Goal: Task Accomplishment & Management: Use online tool/utility

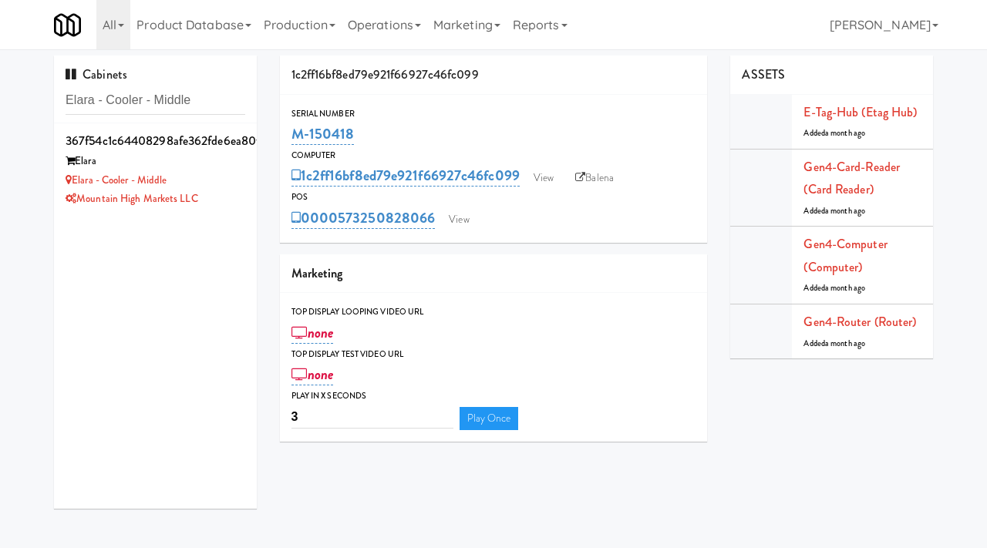
scroll to position [19, 0]
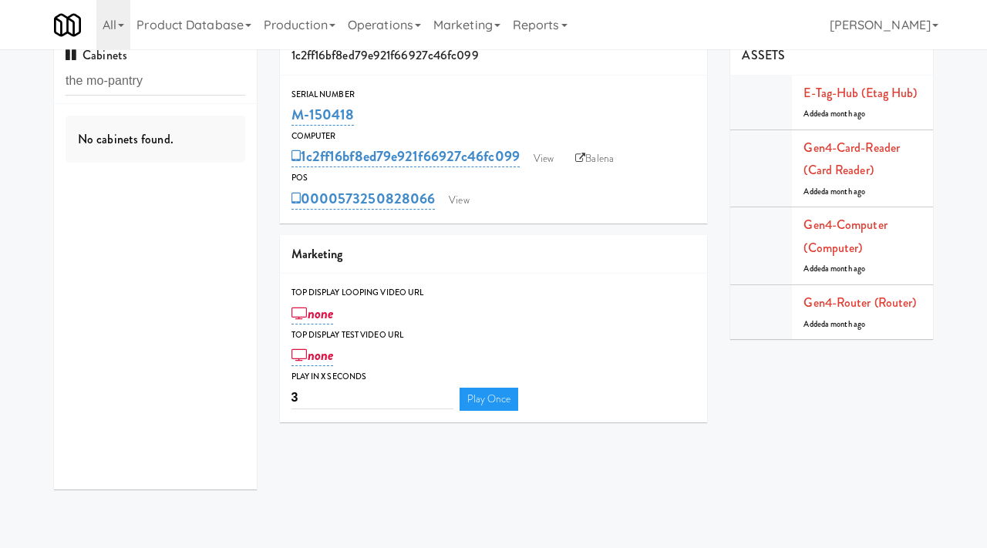
click at [110, 81] on input "the mo-pantry" at bounding box center [156, 81] width 180 height 29
type input "the mo"
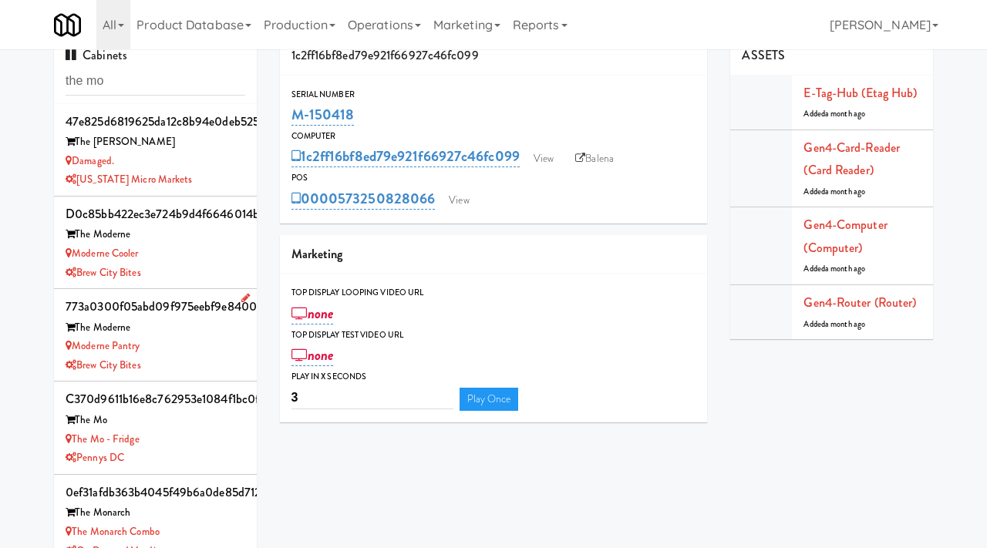
scroll to position [93, 0]
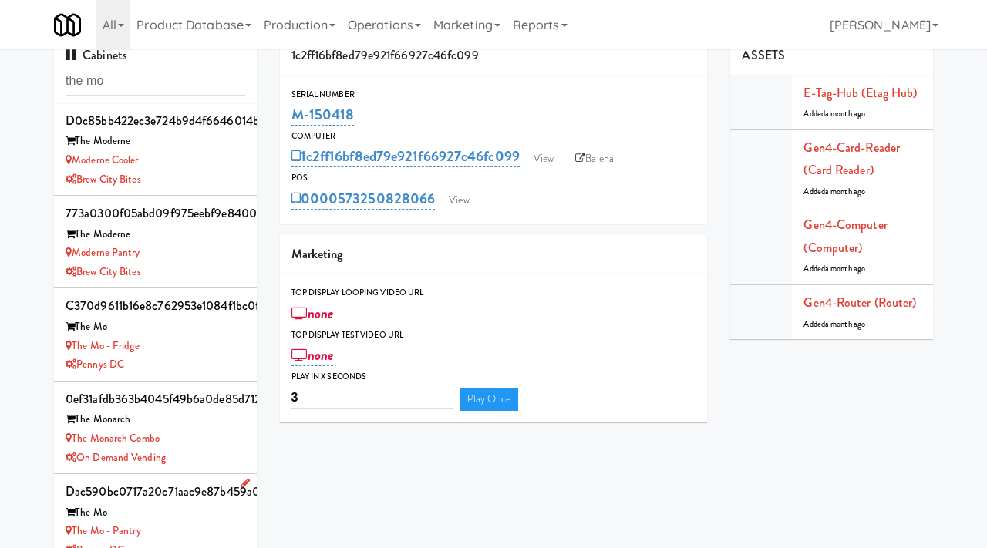
click at [180, 525] on div "The Mo - Pantry" at bounding box center [156, 531] width 180 height 19
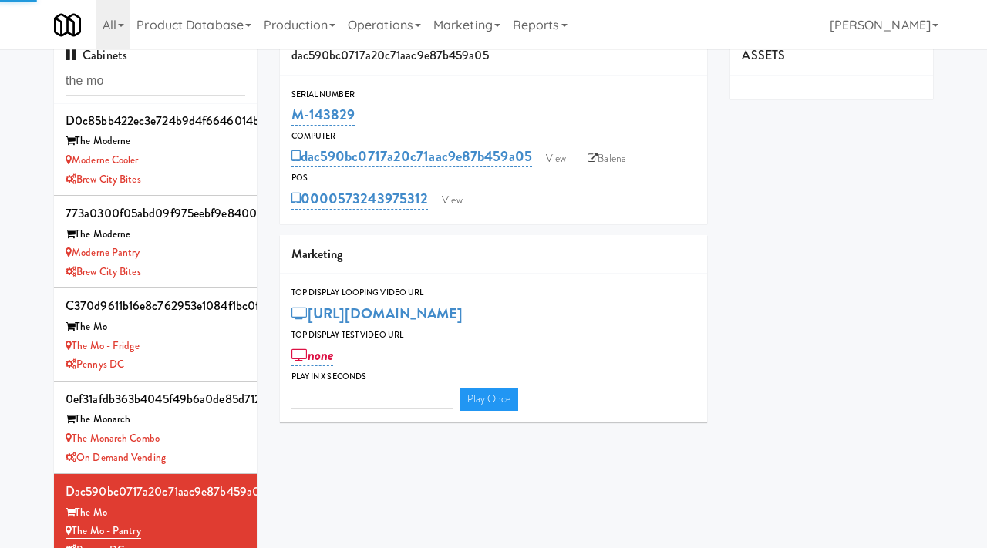
type input "3"
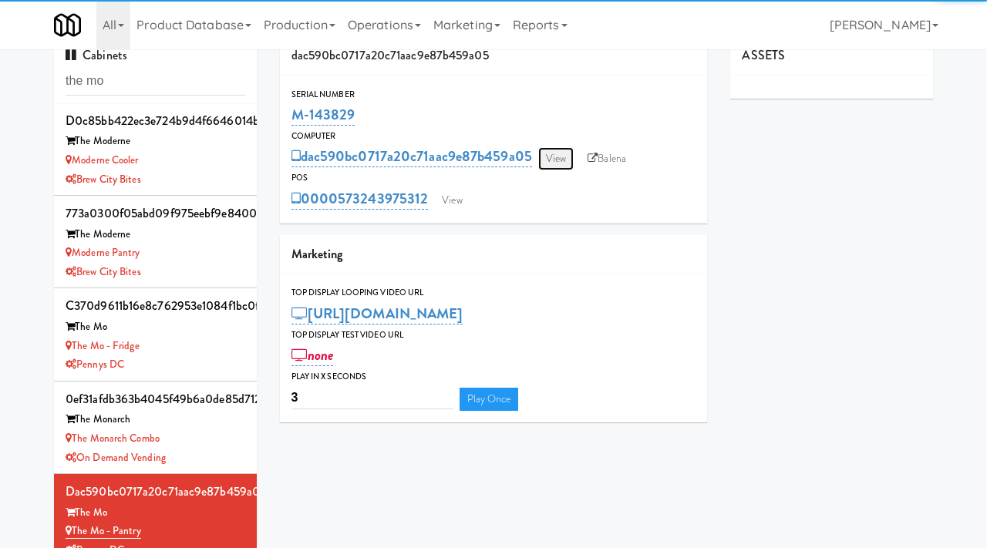
click at [554, 154] on link "View" at bounding box center [555, 158] width 35 height 23
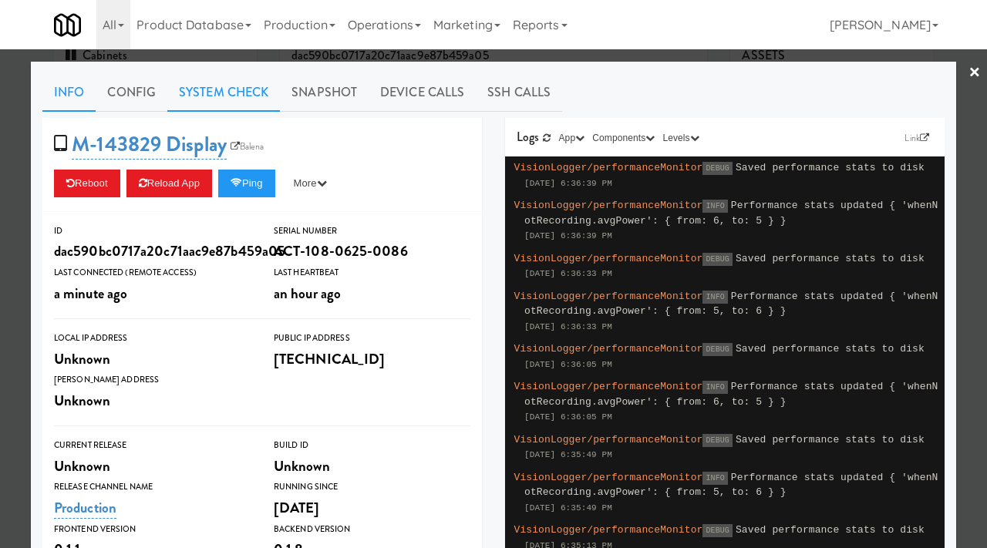
click at [213, 92] on link "System Check" at bounding box center [223, 92] width 113 height 39
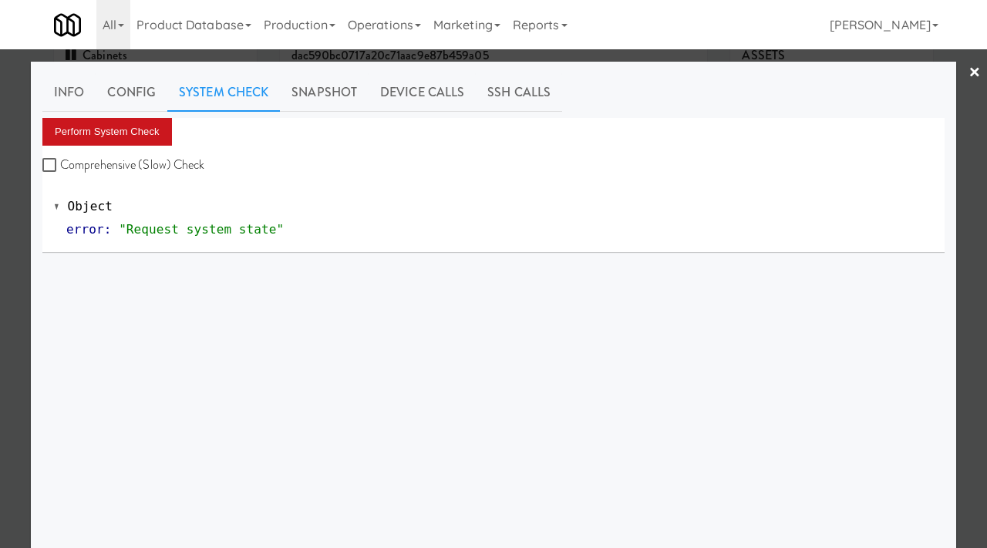
click at [90, 121] on button "Perform System Check" at bounding box center [107, 132] width 130 height 28
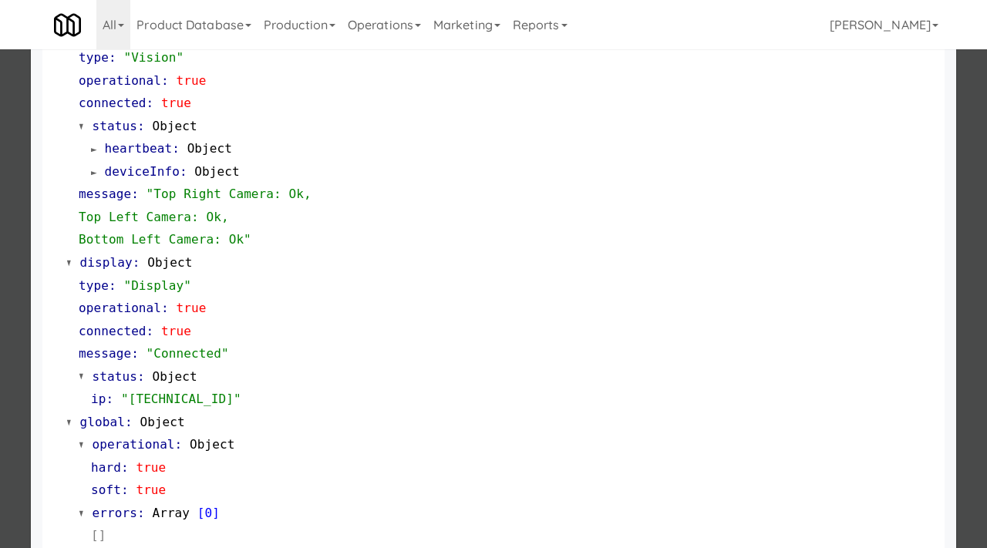
scroll to position [650, 0]
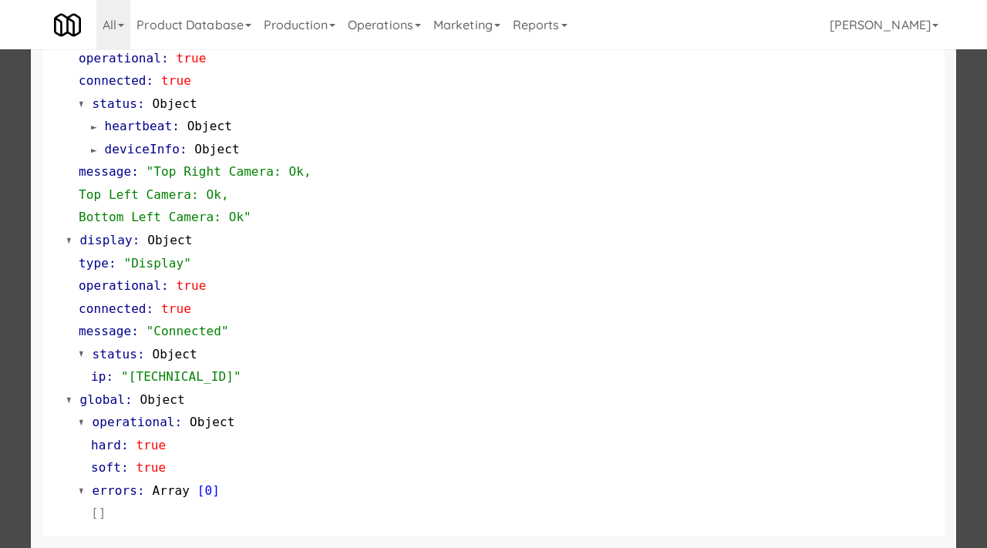
click at [0, 339] on div at bounding box center [493, 274] width 987 height 548
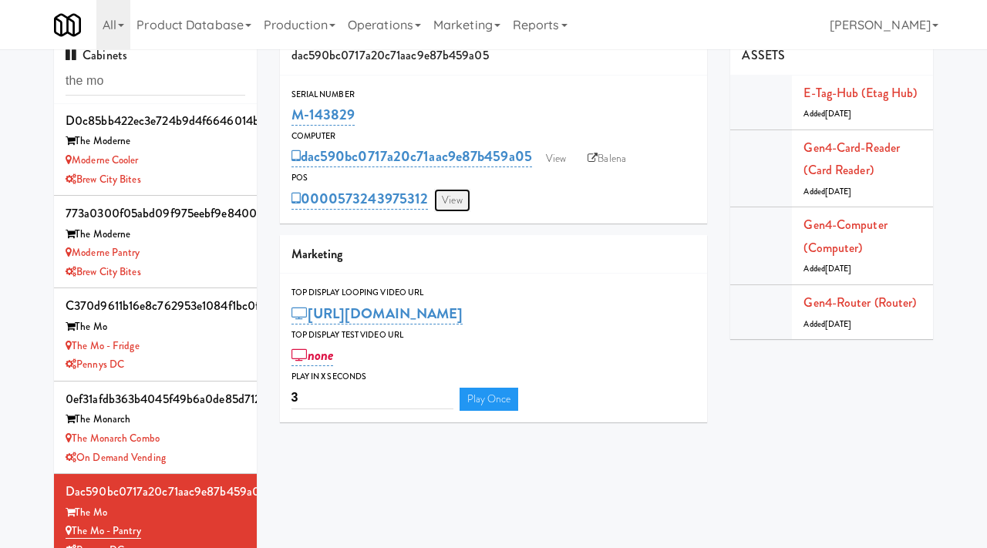
click at [452, 201] on link "View" at bounding box center [451, 200] width 35 height 23
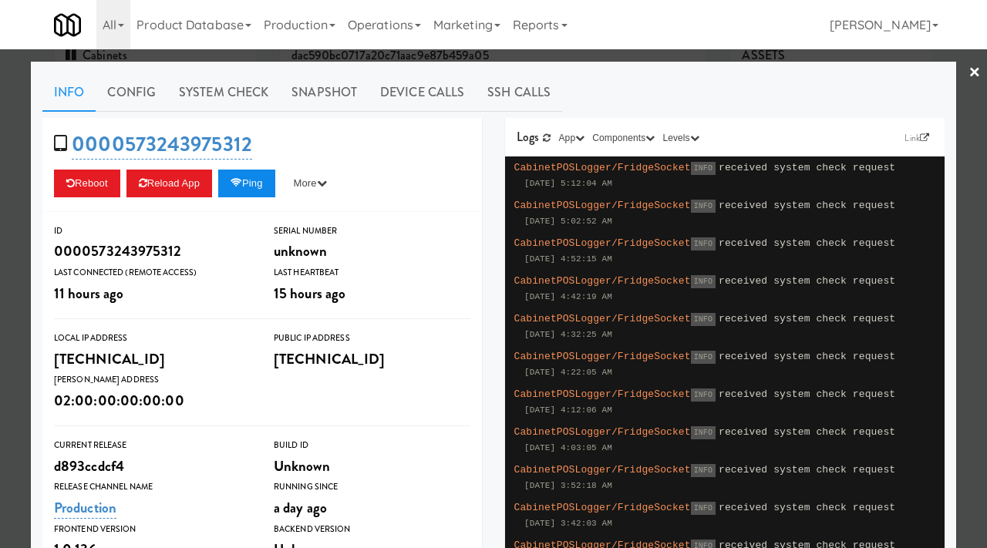
click at [249, 179] on button "Ping" at bounding box center [246, 184] width 57 height 28
drag, startPoint x: 260, startPoint y: 137, endPoint x: 120, endPoint y: 145, distance: 140.6
click at [120, 145] on div "0000573243975312 Reboot Reload App Ping More Ping Server Restart Server Force R…" at bounding box center [262, 165] width 440 height 94
copy link "573243975312"
click at [22, 208] on div at bounding box center [493, 274] width 987 height 548
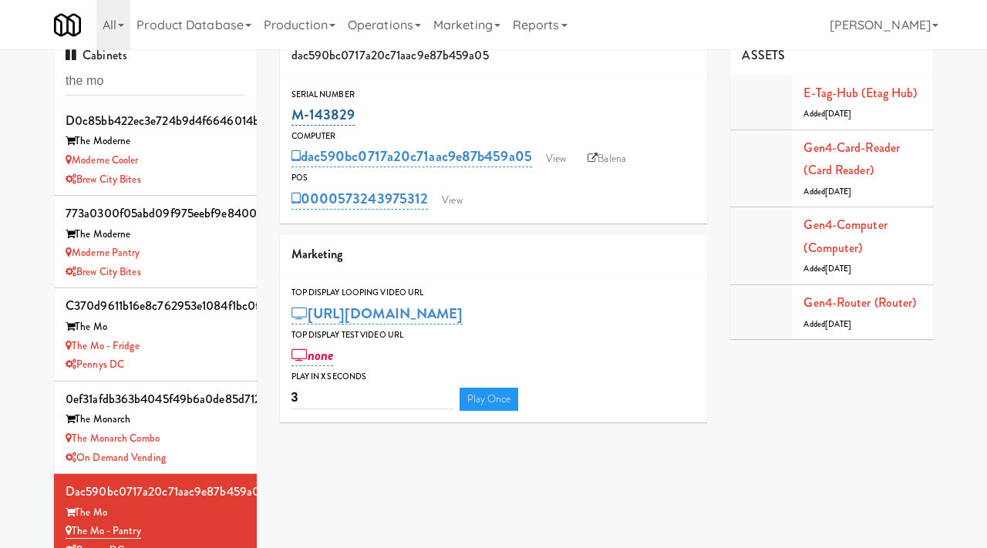
drag, startPoint x: 356, startPoint y: 112, endPoint x: 292, endPoint y: 113, distance: 64.8
click at [290, 113] on div "Serial Number M-143829" at bounding box center [494, 108] width 428 height 42
copy link "M-143829"
